Goal: Task Accomplishment & Management: Manage account settings

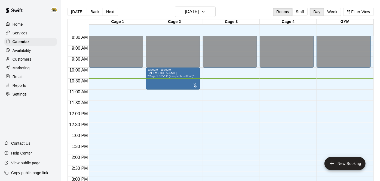
scroll to position [190, 0]
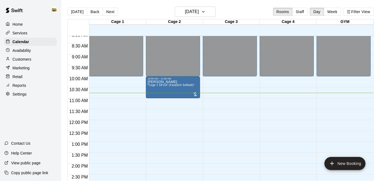
scroll to position [167, 0]
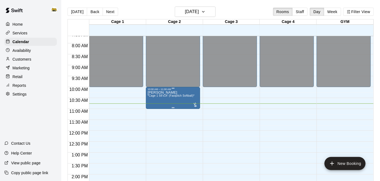
click at [194, 104] on div at bounding box center [195, 104] width 5 height 5
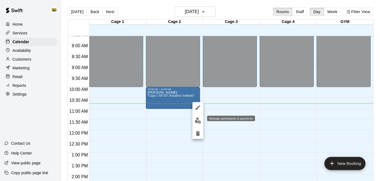
click at [197, 120] on img "edit" at bounding box center [198, 120] width 6 height 6
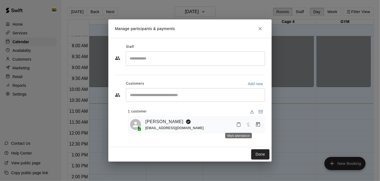
click at [238, 123] on icon "Mark attendance" at bounding box center [238, 124] width 5 height 5
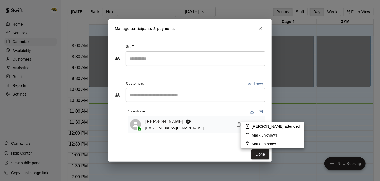
click at [258, 127] on p "[PERSON_NAME] attended" at bounding box center [276, 125] width 48 height 5
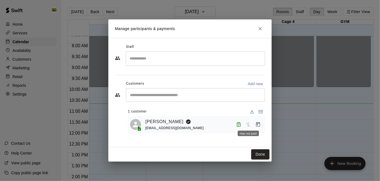
click at [248, 125] on span "Has not paid" at bounding box center [249, 124] width 10 height 5
click at [262, 156] on button "Done" at bounding box center [260, 154] width 18 height 10
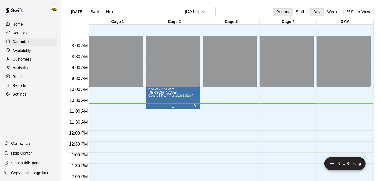
click at [195, 104] on div at bounding box center [195, 104] width 5 height 5
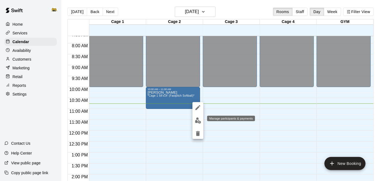
click at [199, 121] on img "edit" at bounding box center [198, 120] width 6 height 6
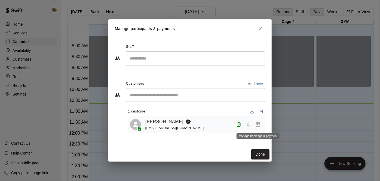
click at [259, 124] on icon "Manage bookings & payment" at bounding box center [258, 123] width 5 height 5
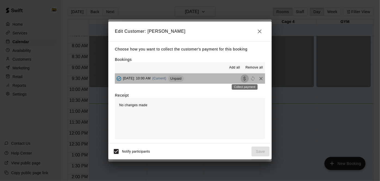
click at [244, 79] on icon "Collect payment" at bounding box center [244, 78] width 5 height 5
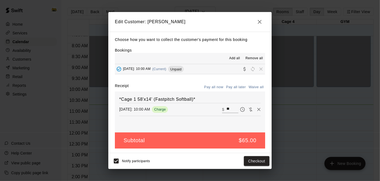
click at [236, 107] on input "**" at bounding box center [233, 109] width 12 height 7
type input "*"
type input "*****"
click at [262, 20] on icon "button" at bounding box center [260, 22] width 7 height 7
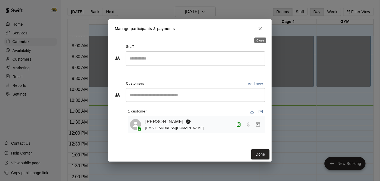
click at [257, 29] on button "Close" at bounding box center [261, 29] width 10 height 10
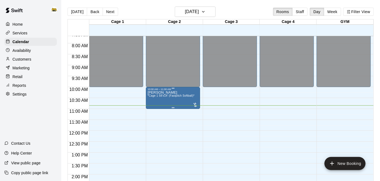
click at [194, 104] on div at bounding box center [195, 104] width 5 height 5
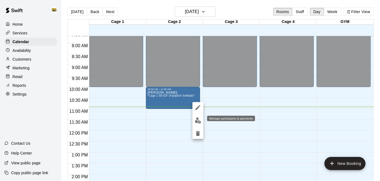
click at [197, 121] on img "edit" at bounding box center [198, 120] width 6 height 6
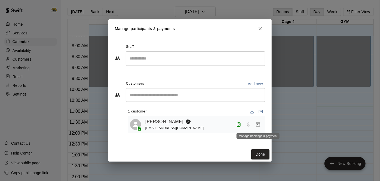
click at [256, 125] on icon "Manage bookings & payment" at bounding box center [258, 123] width 5 height 5
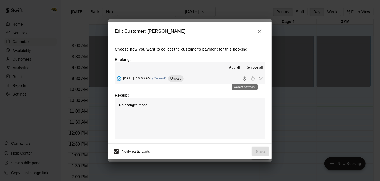
click at [242, 80] on icon "Collect payment" at bounding box center [244, 78] width 5 height 5
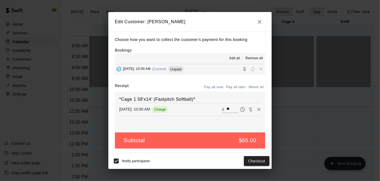
click at [210, 88] on button "Pay all now" at bounding box center [214, 87] width 22 height 8
click at [213, 89] on button "Pay all now" at bounding box center [214, 87] width 22 height 8
click at [248, 158] on button "Checkout" at bounding box center [257, 161] width 26 height 10
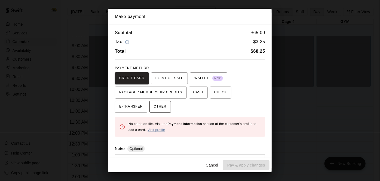
click at [150, 111] on button "OTHER" at bounding box center [161, 107] width 22 height 12
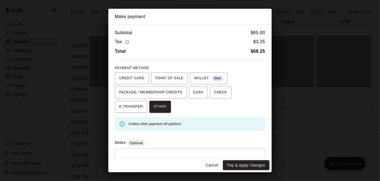
click at [145, 148] on div "* ​" at bounding box center [190, 160] width 150 height 25
type textarea "**********"
click at [238, 167] on button "Pay & apply changes" at bounding box center [246, 165] width 47 height 10
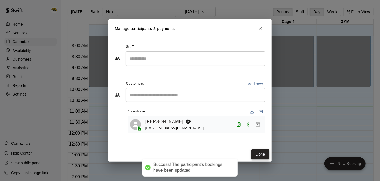
click at [263, 154] on button "Done" at bounding box center [260, 154] width 18 height 10
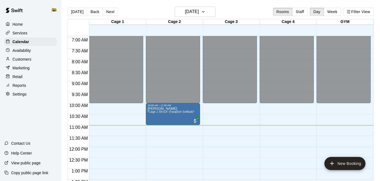
scroll to position [152, 0]
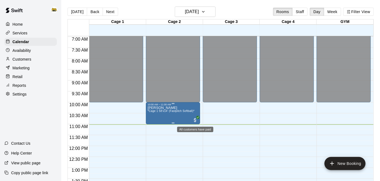
click at [194, 118] on span "All customers have paid" at bounding box center [195, 119] width 5 height 5
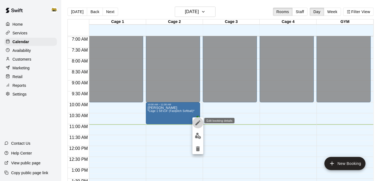
click at [198, 122] on icon "edit" at bounding box center [198, 122] width 5 height 5
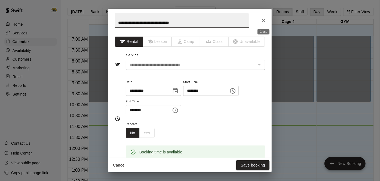
click at [264, 22] on icon "Close" at bounding box center [263, 20] width 5 height 5
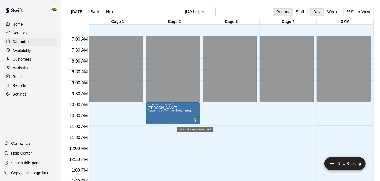
click at [195, 118] on span "All customers have paid" at bounding box center [195, 119] width 5 height 5
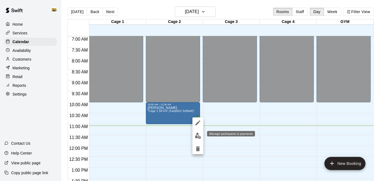
click at [198, 136] on img "edit" at bounding box center [198, 135] width 6 height 6
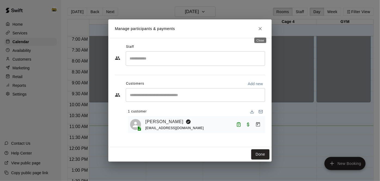
click at [261, 29] on icon "Close" at bounding box center [260, 28] width 3 height 3
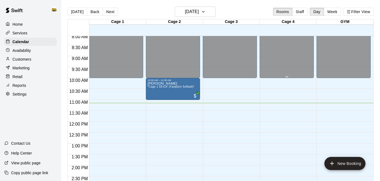
scroll to position [177, 0]
